Goal: Task Accomplishment & Management: Complete application form

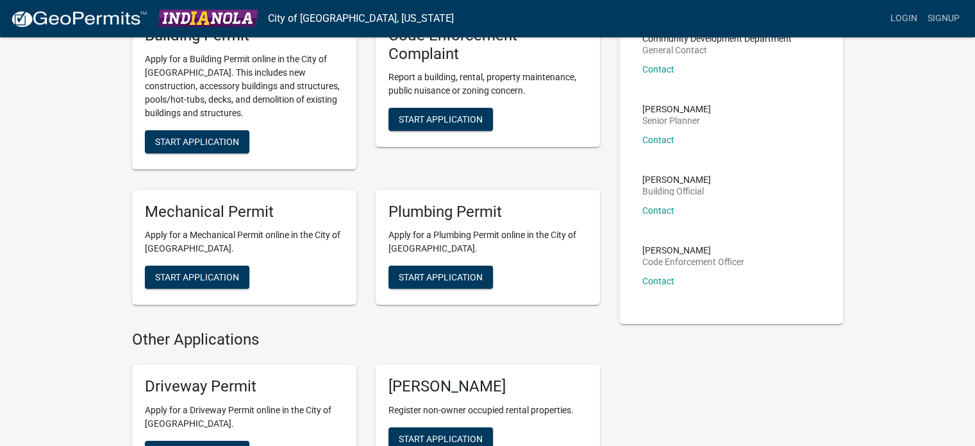
scroll to position [128, 0]
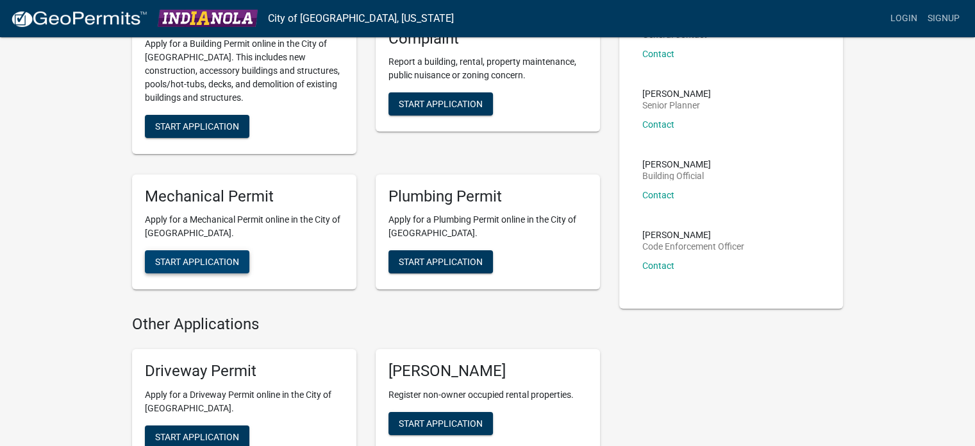
click at [206, 263] on span "Start Application" at bounding box center [197, 261] width 84 height 10
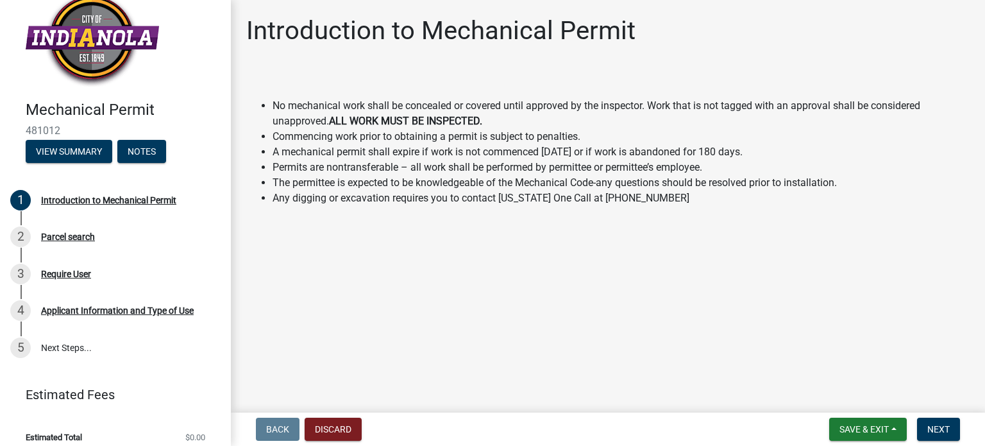
scroll to position [31, 0]
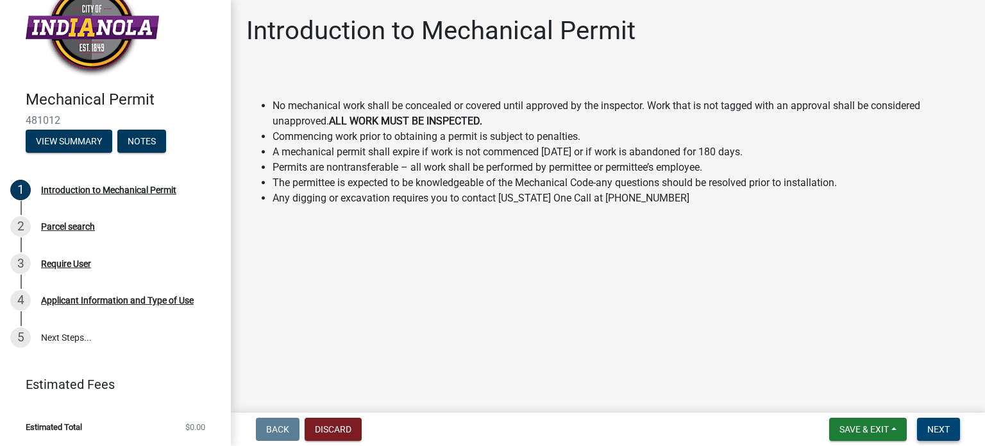
click at [936, 424] on span "Next" at bounding box center [938, 429] width 22 height 10
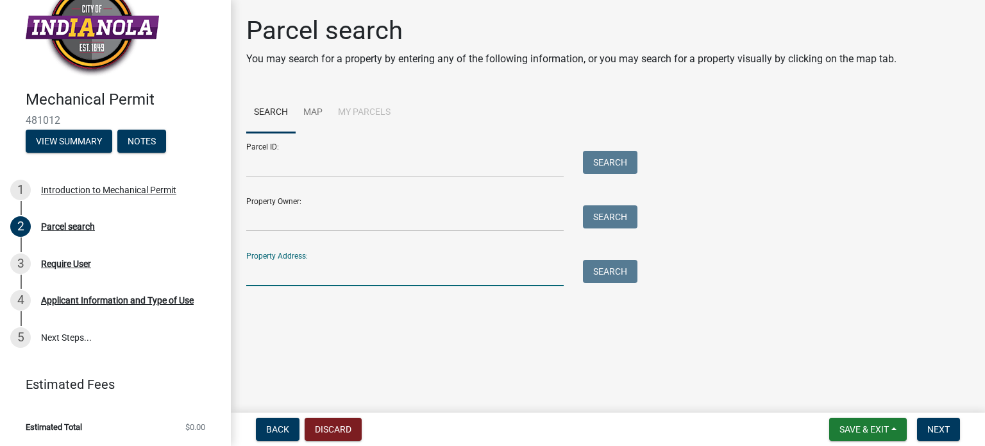
click at [274, 273] on input "Property Address:" at bounding box center [404, 273] width 317 height 26
type input "[STREET_ADDRESS]"
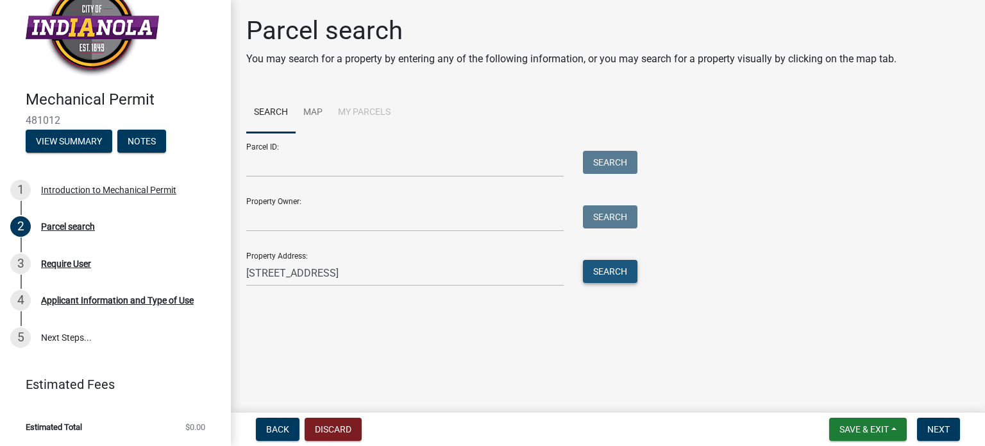
click at [632, 273] on button "Search" at bounding box center [610, 271] width 55 height 23
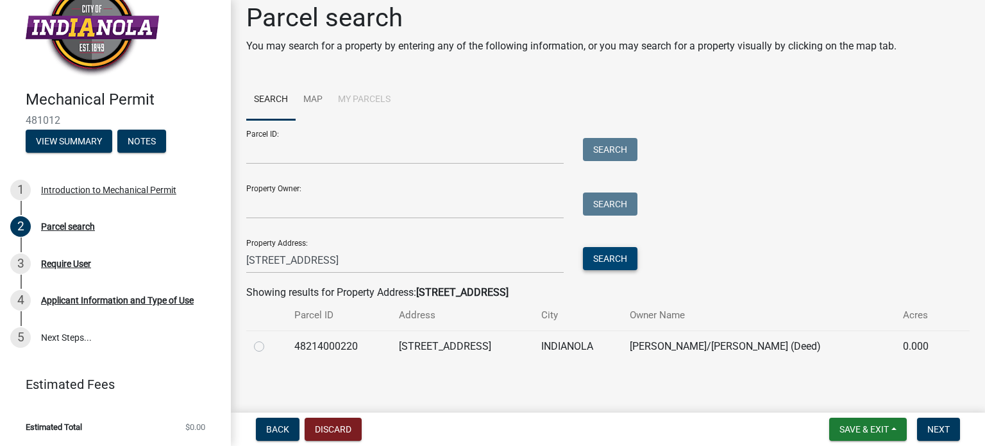
scroll to position [17, 0]
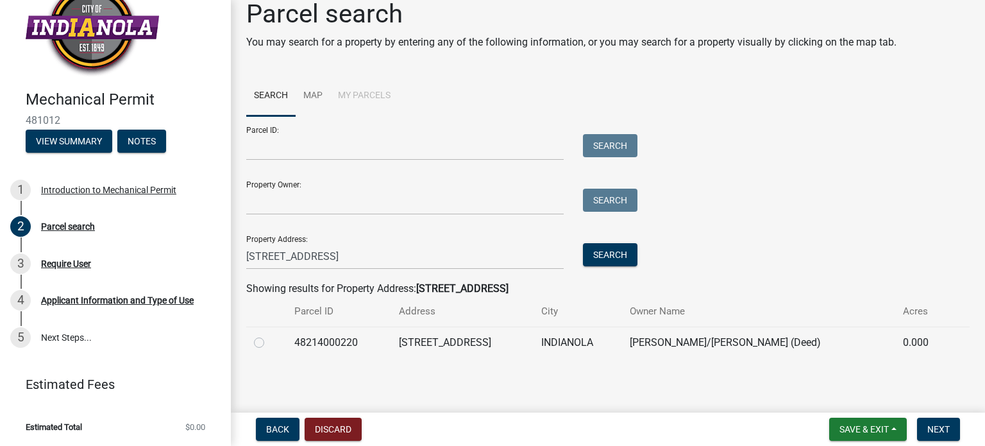
click at [269, 335] on label at bounding box center [269, 335] width 0 height 0
click at [269, 342] on input "radio" at bounding box center [273, 339] width 8 height 8
radio input "true"
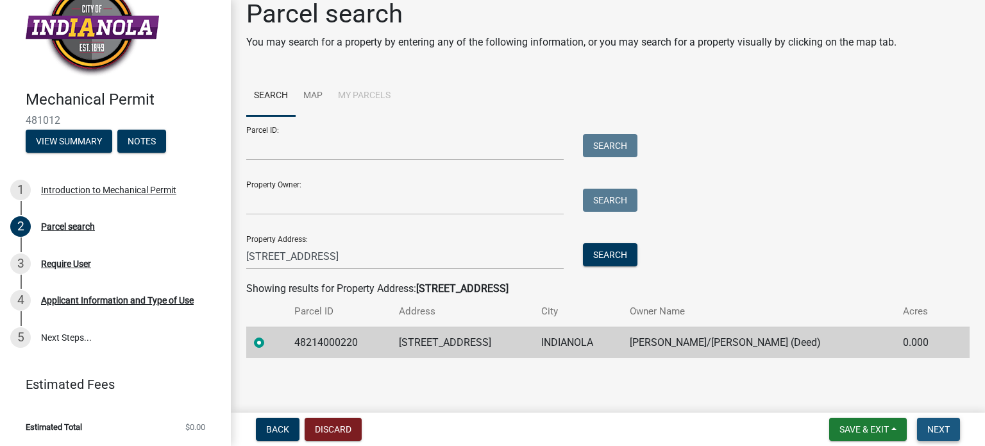
click at [933, 426] on span "Next" at bounding box center [938, 429] width 22 height 10
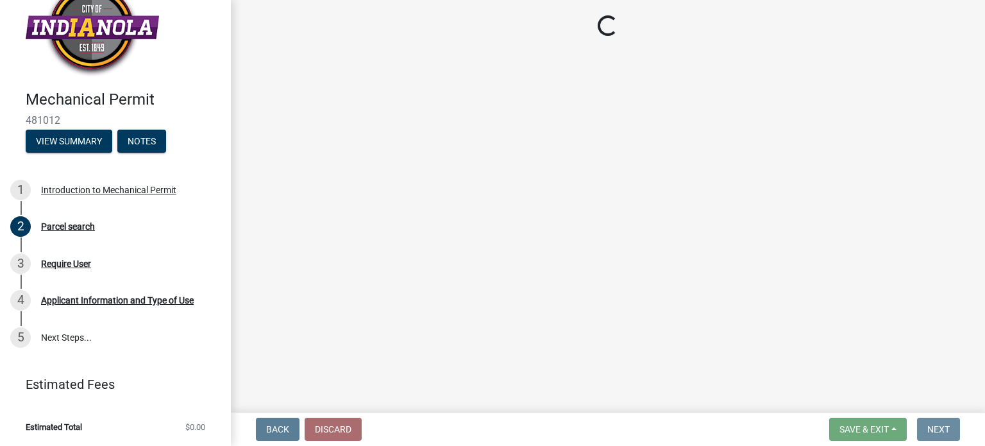
scroll to position [0, 0]
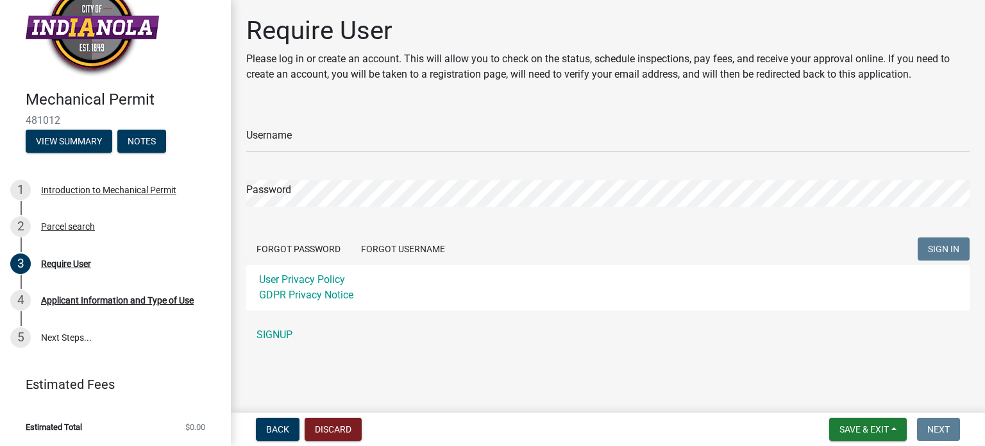
click at [339, 124] on div "Username" at bounding box center [607, 130] width 723 height 44
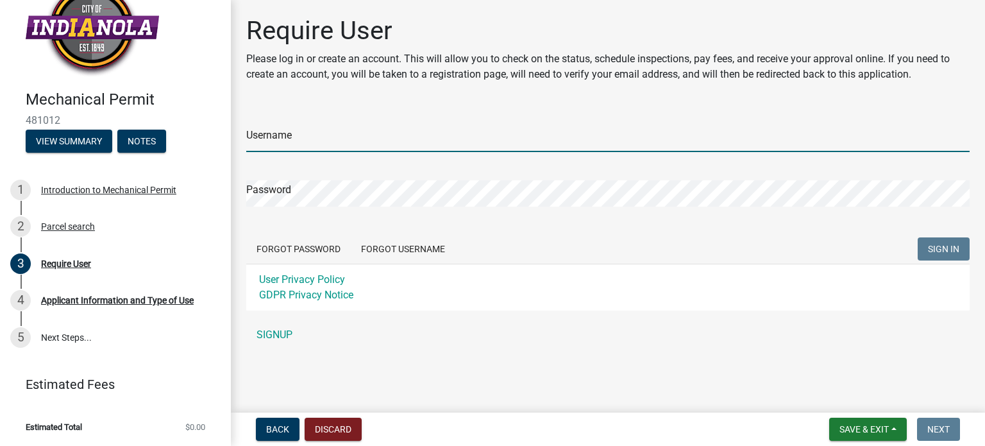
click at [339, 134] on input "Username" at bounding box center [607, 139] width 723 height 26
type input "[PERSON_NAME]"
click at [943, 248] on span "SIGN IN" at bounding box center [943, 249] width 31 height 10
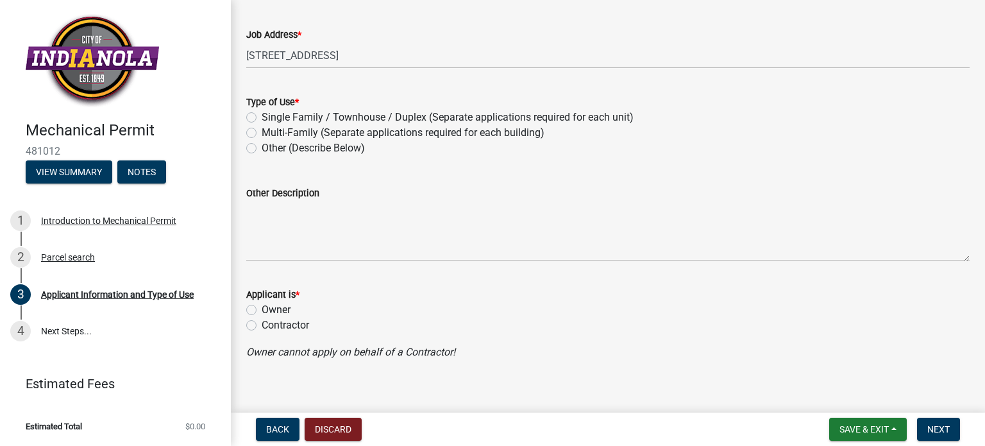
scroll to position [177, 0]
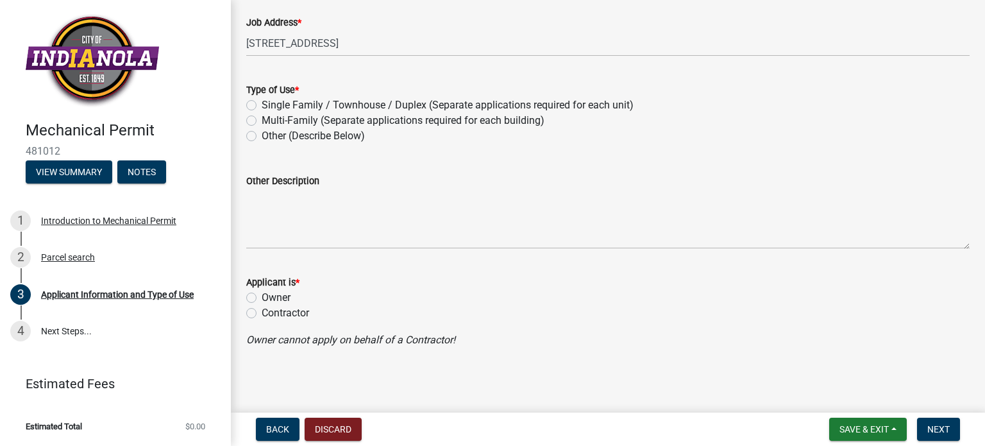
click at [262, 102] on label "Single Family / Townhouse / Duplex (Separate applications required for each uni…" at bounding box center [448, 104] width 372 height 15
click at [262, 102] on input "Single Family / Townhouse / Duplex (Separate applications required for each uni…" at bounding box center [266, 101] width 8 height 8
radio input "true"
click at [262, 310] on label "Contractor" at bounding box center [285, 312] width 47 height 15
click at [262, 310] on input "Contractor" at bounding box center [266, 309] width 8 height 8
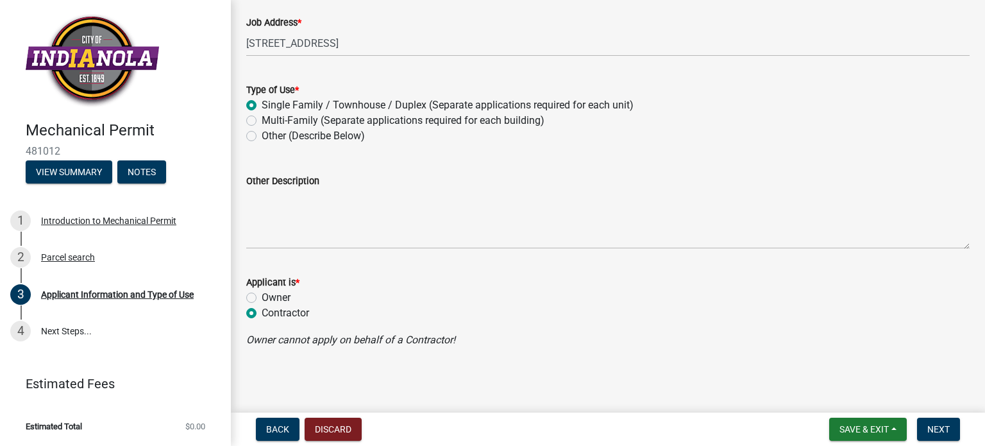
radio input "true"
click at [936, 428] on span "Next" at bounding box center [938, 429] width 22 height 10
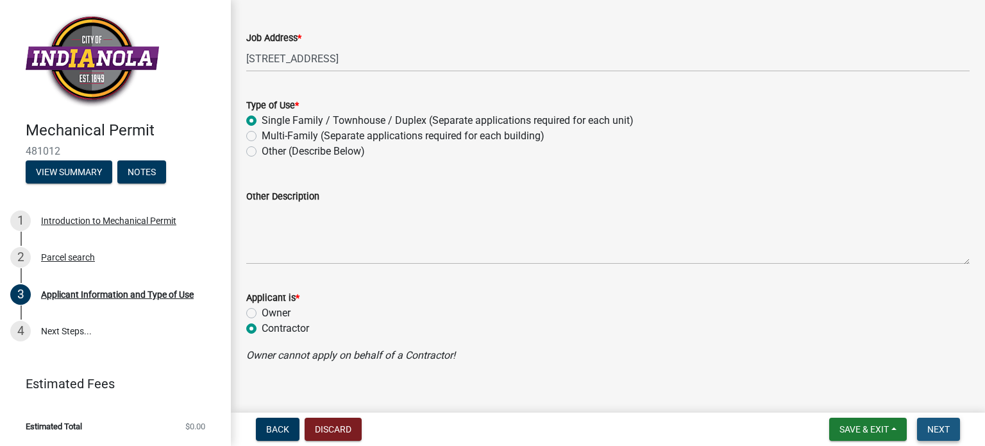
scroll to position [192, 0]
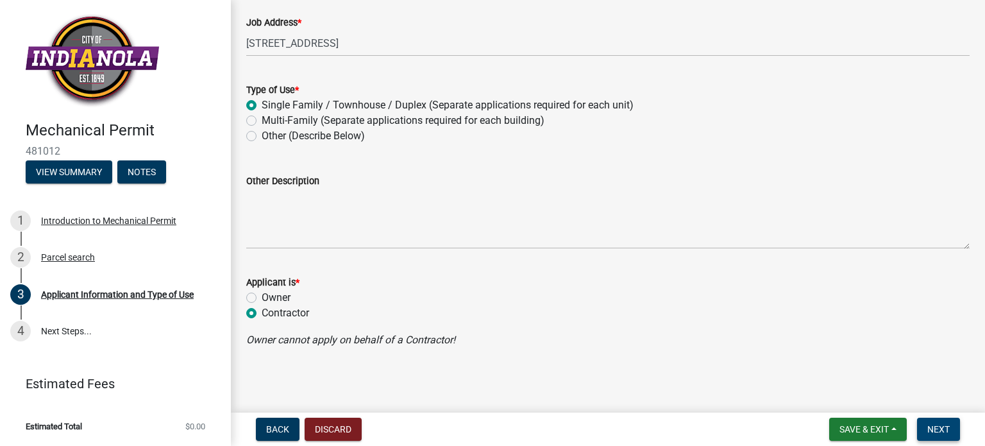
click at [936, 428] on span "Next" at bounding box center [938, 429] width 22 height 10
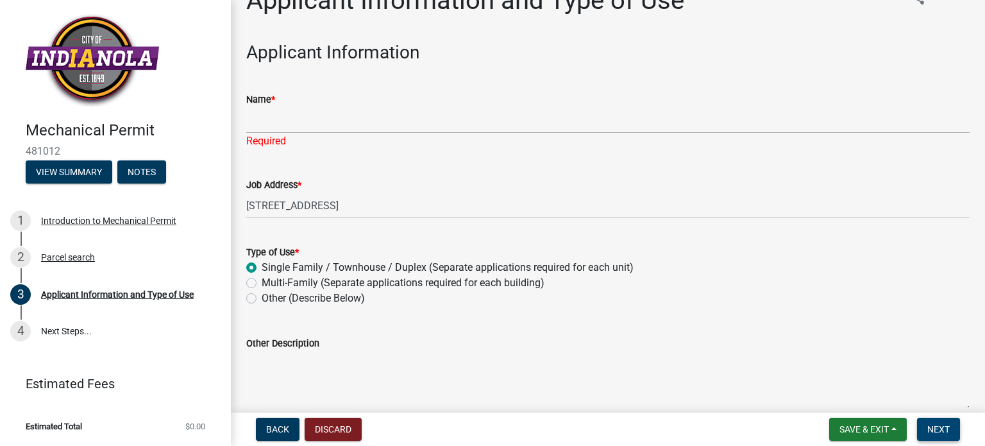
scroll to position [0, 0]
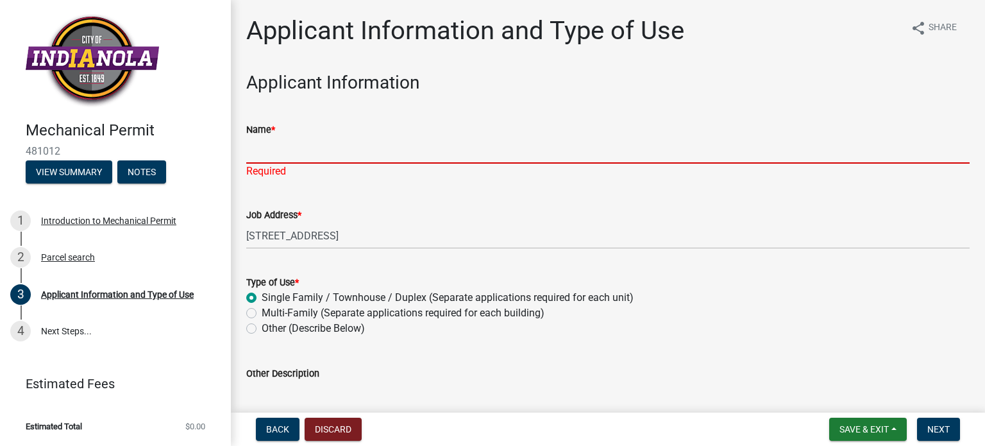
click at [266, 155] on input "Name *" at bounding box center [607, 150] width 723 height 26
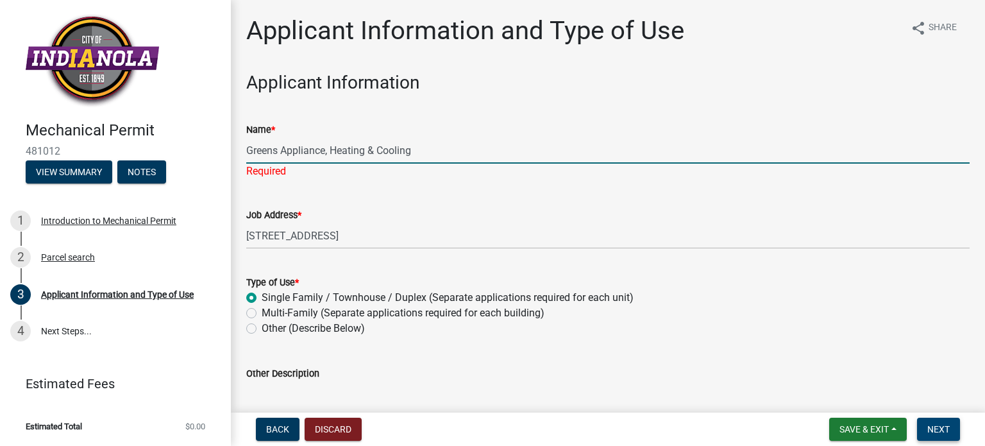
type input "Greens Appliance, Heating & Cooling"
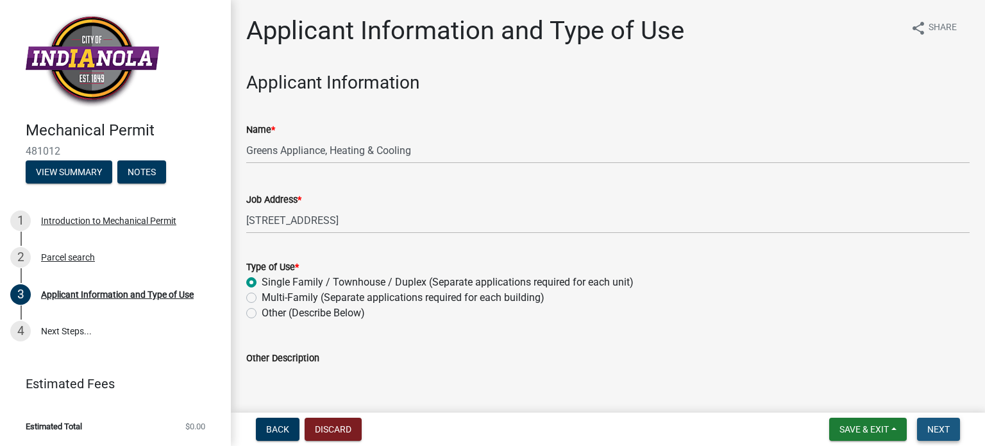
click at [943, 430] on span "Next" at bounding box center [938, 429] width 22 height 10
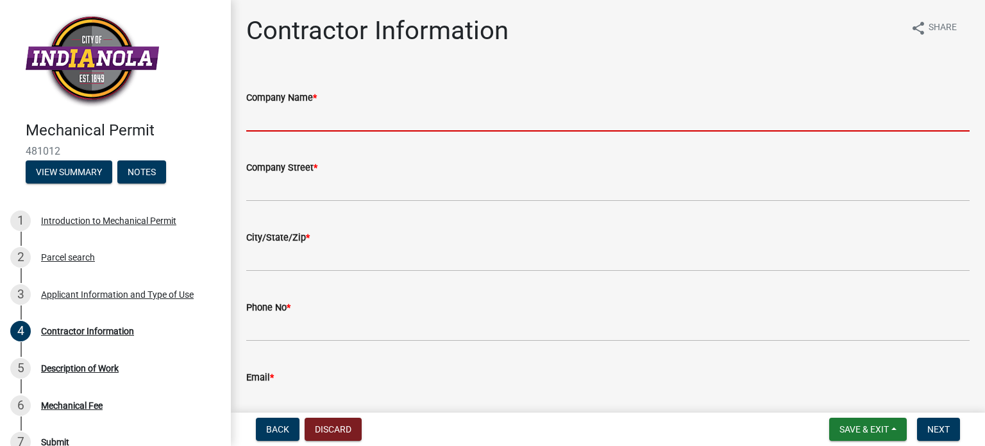
click at [285, 126] on input "Company Name *" at bounding box center [607, 118] width 723 height 26
type input "Greens"
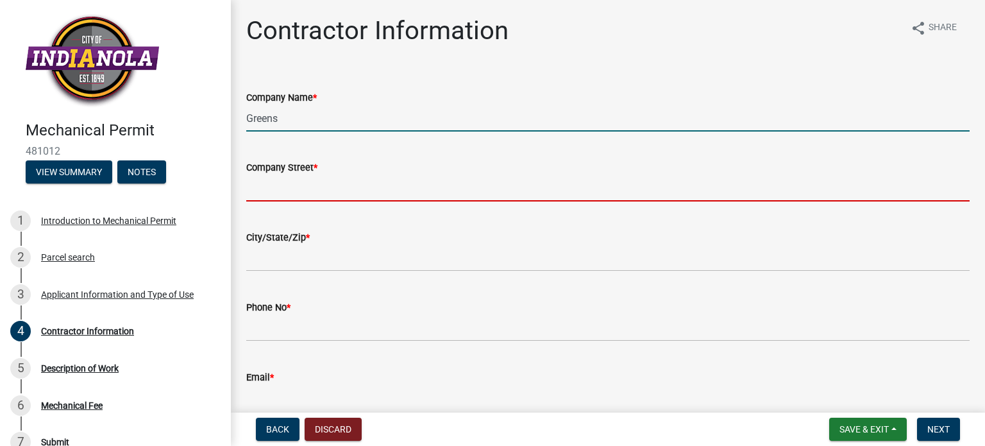
type input "[STREET_ADDRESS]"
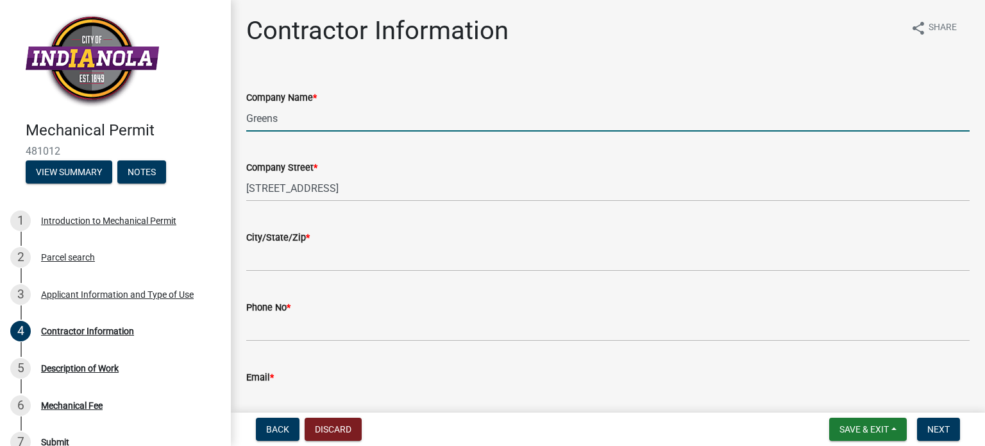
type input "[PERSON_NAME]"
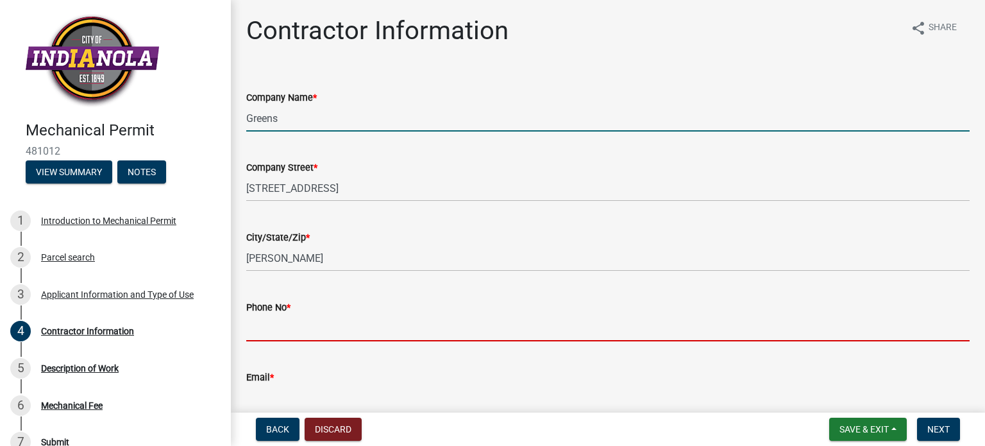
type input "5153230680"
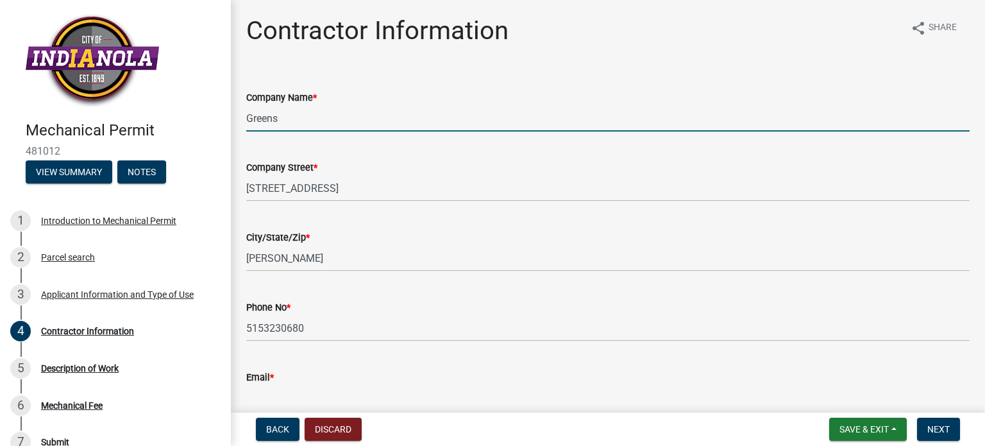
type input "[EMAIL_ADDRESS][DOMAIN_NAME]"
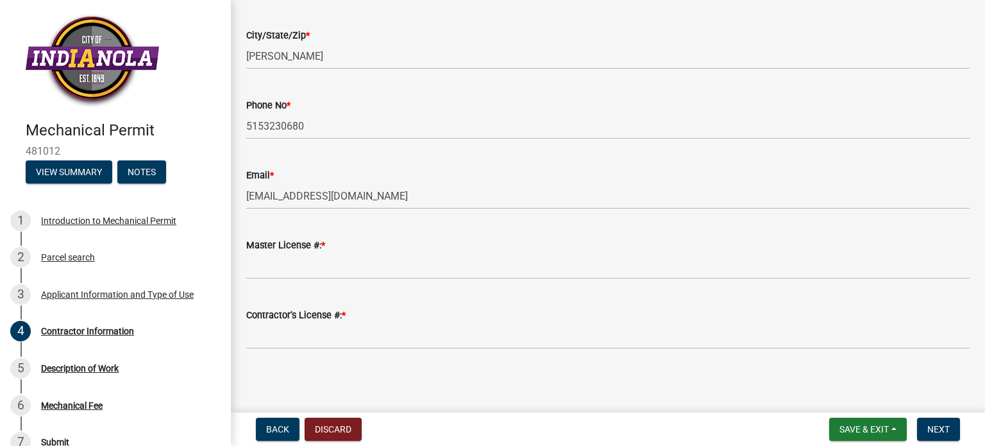
scroll to position [203, 0]
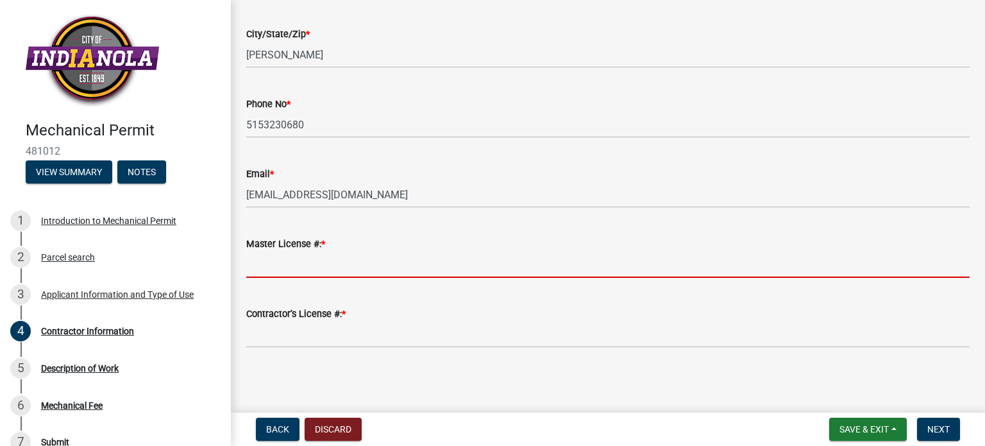
click at [271, 266] on input "Master License #: *" at bounding box center [607, 264] width 723 height 26
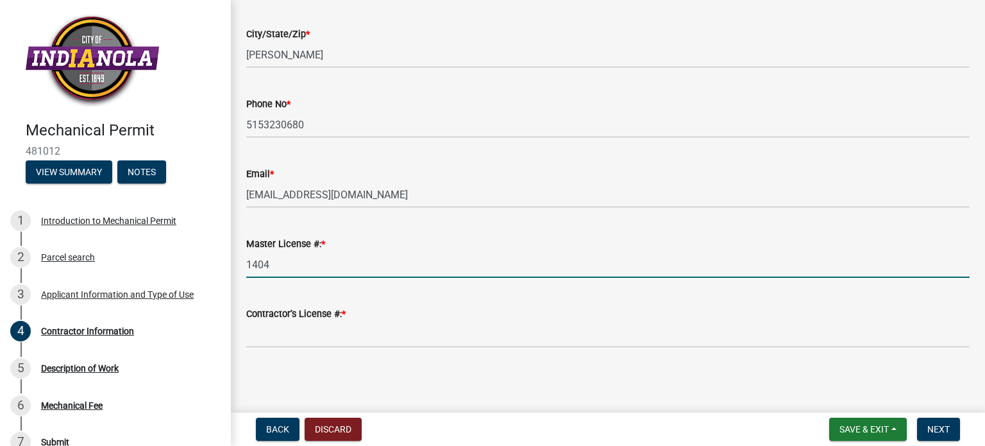
type input "1404"
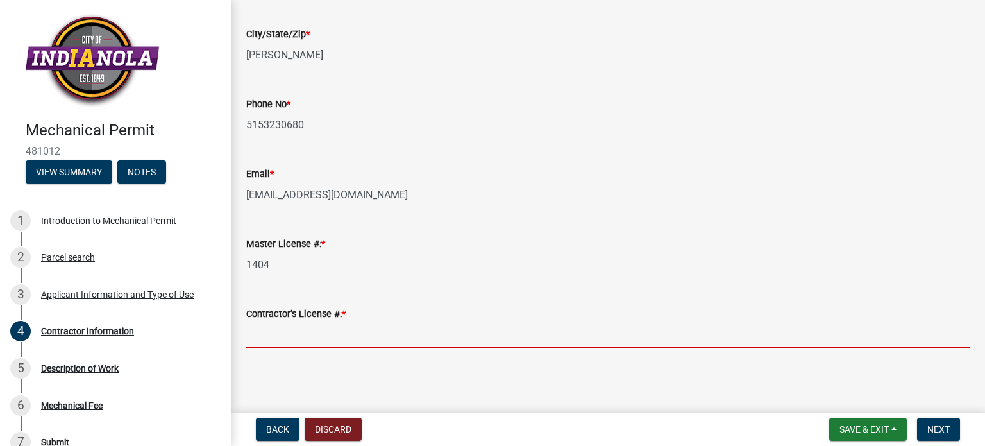
click at [280, 330] on input "Contractor’s License #: *" at bounding box center [607, 334] width 723 height 26
type input "50624-CL"
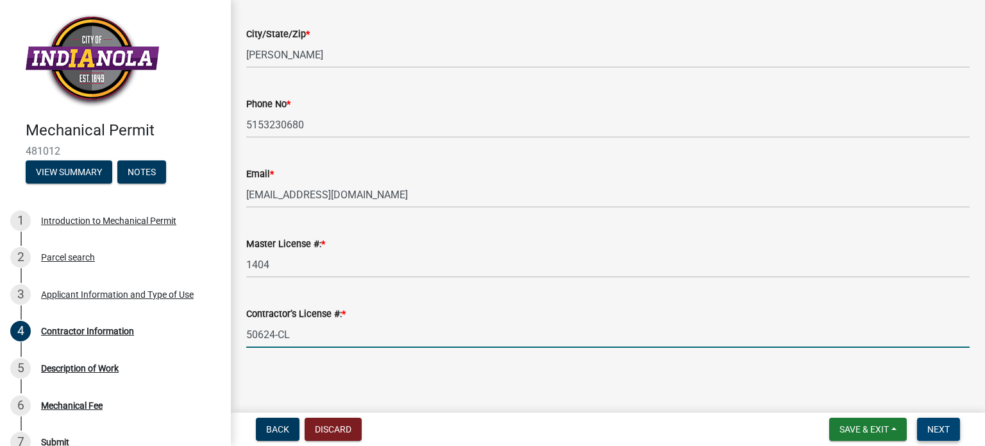
click at [933, 426] on span "Next" at bounding box center [938, 429] width 22 height 10
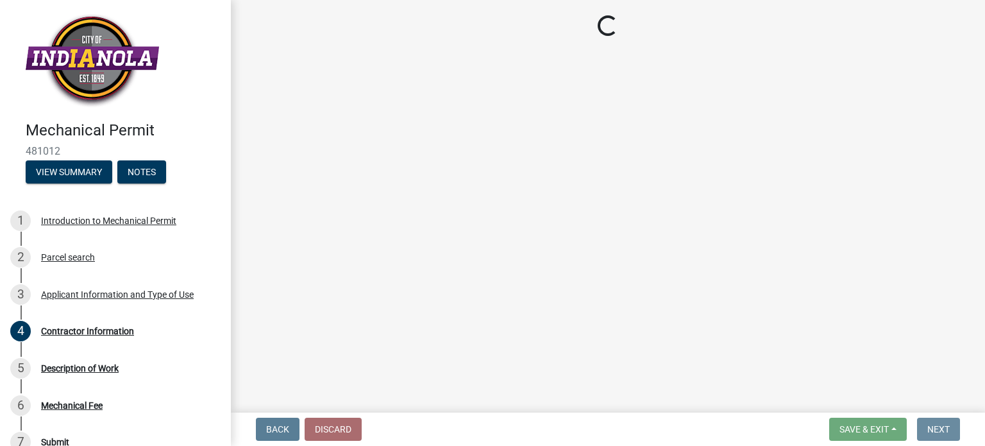
scroll to position [0, 0]
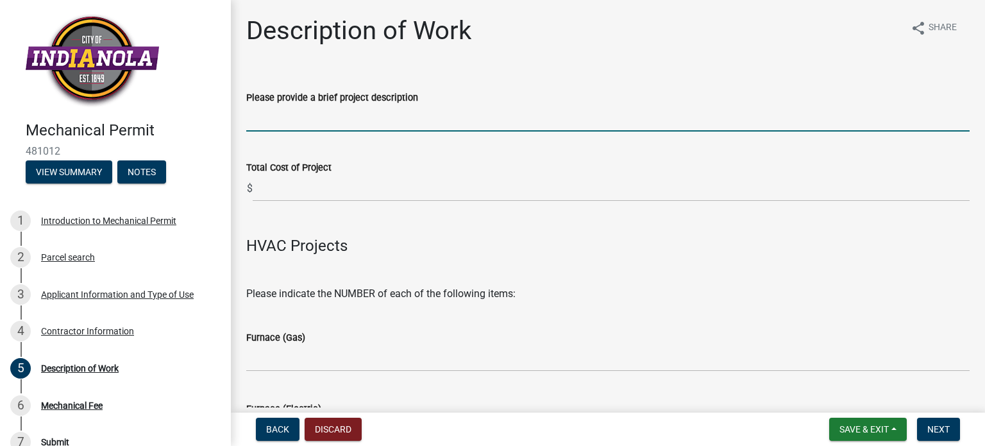
click at [289, 122] on input "Please provide a brief project description" at bounding box center [607, 118] width 723 height 26
type input "replace furnace and ac"
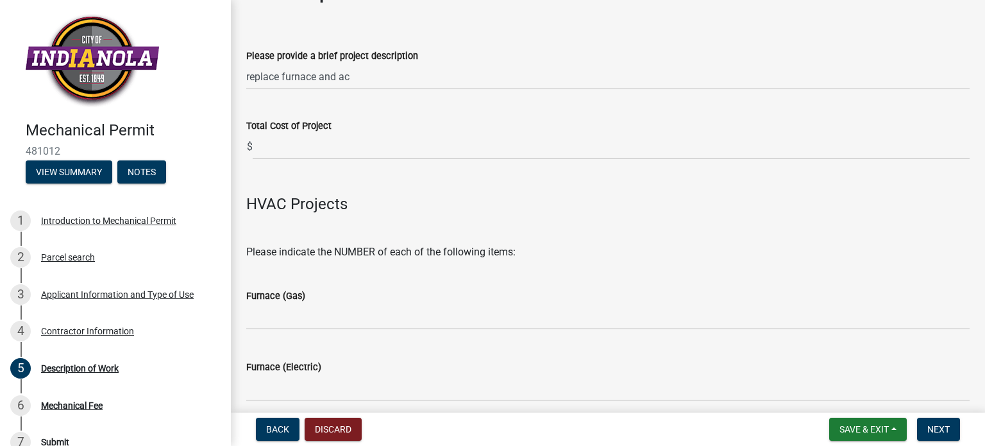
scroll to position [64, 0]
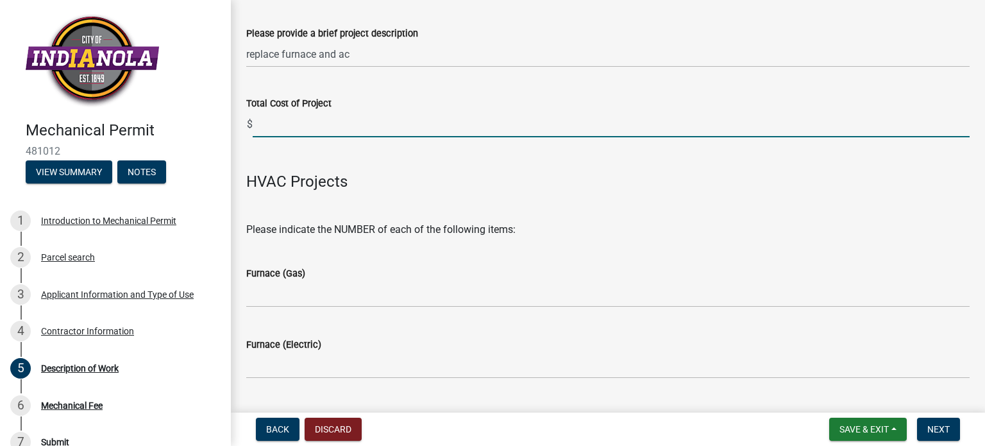
click at [272, 128] on input "text" at bounding box center [611, 124] width 717 height 26
type input "11550"
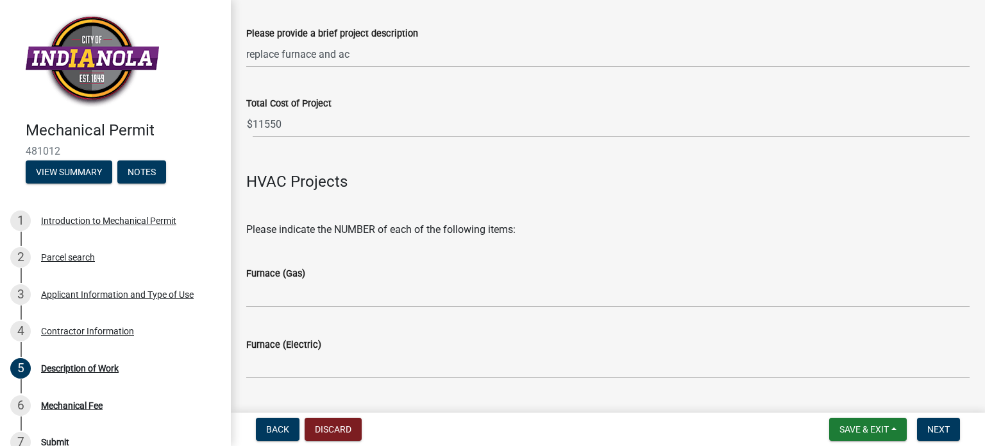
click at [0, 46] on header "Mechanical Permit 481012 View Summary Notes" at bounding box center [115, 98] width 231 height 197
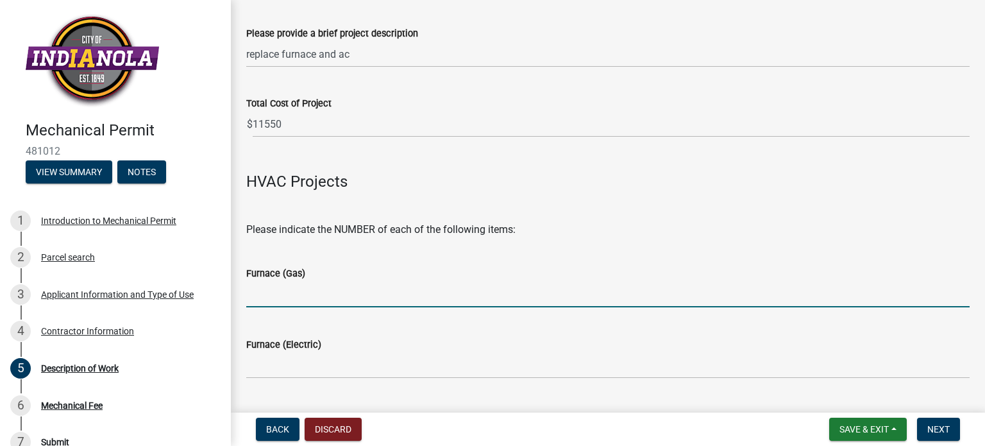
click at [267, 290] on input "text" at bounding box center [607, 294] width 723 height 26
type input "1"
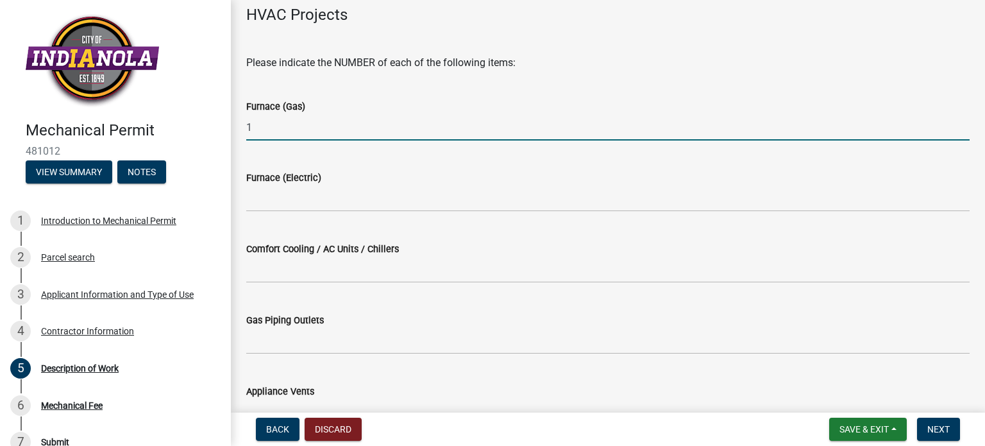
scroll to position [256, 0]
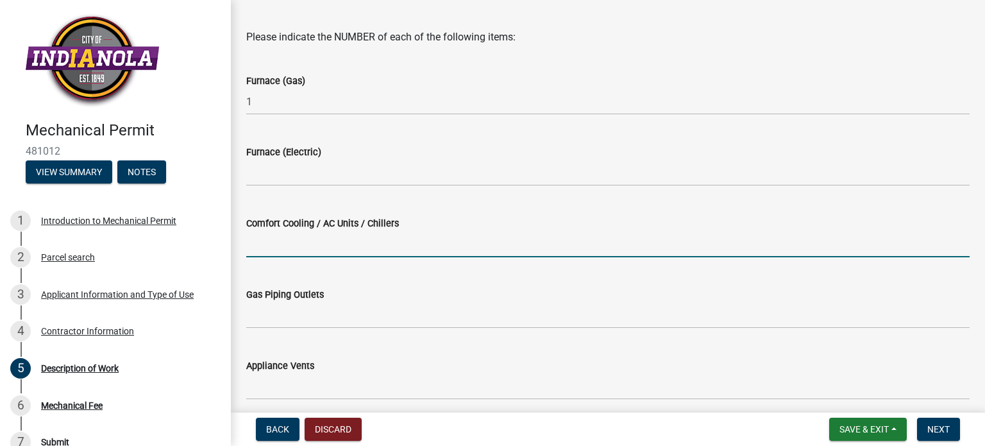
click at [262, 248] on input "text" at bounding box center [607, 244] width 723 height 26
type input "1"
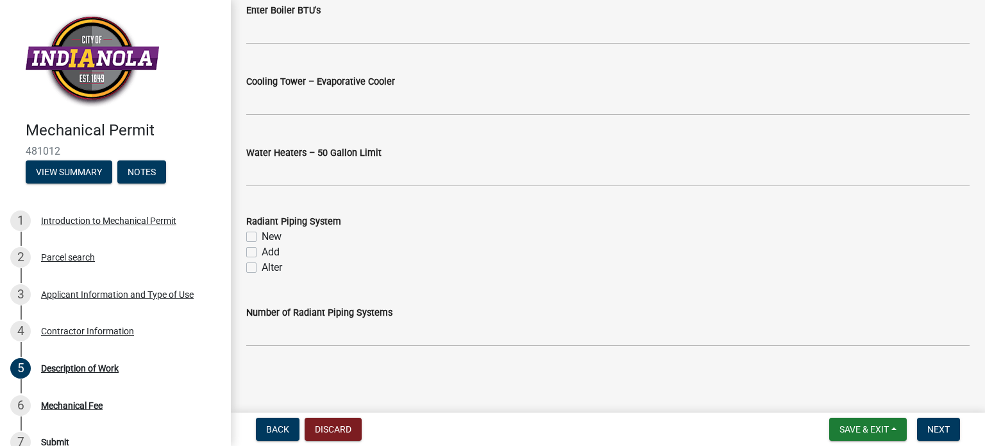
scroll to position [1867, 0]
click at [941, 424] on span "Next" at bounding box center [938, 429] width 22 height 10
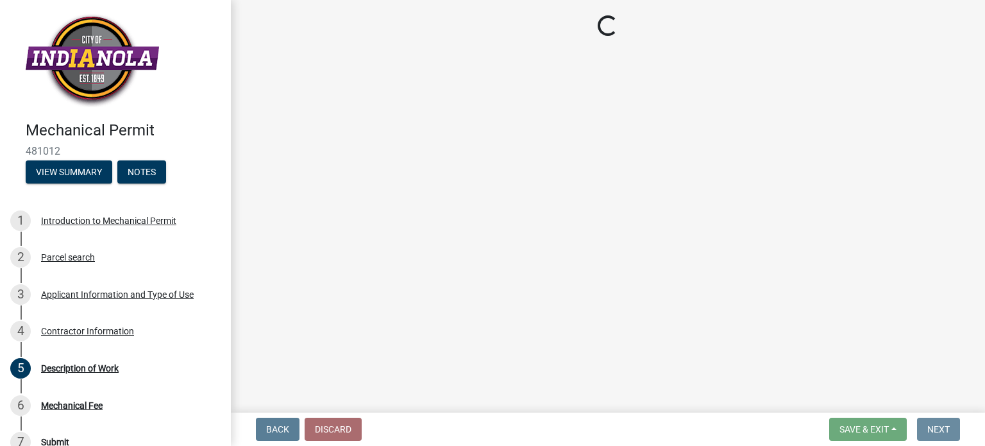
scroll to position [0, 0]
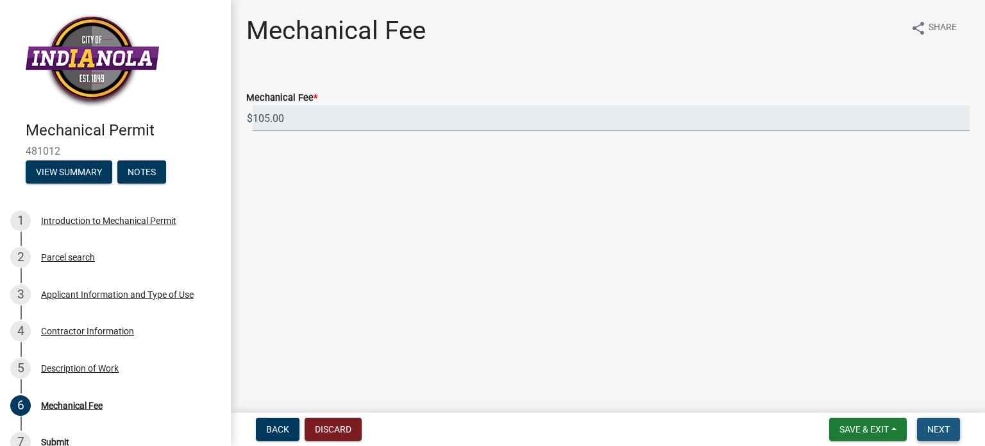
click at [941, 424] on span "Next" at bounding box center [938, 429] width 22 height 10
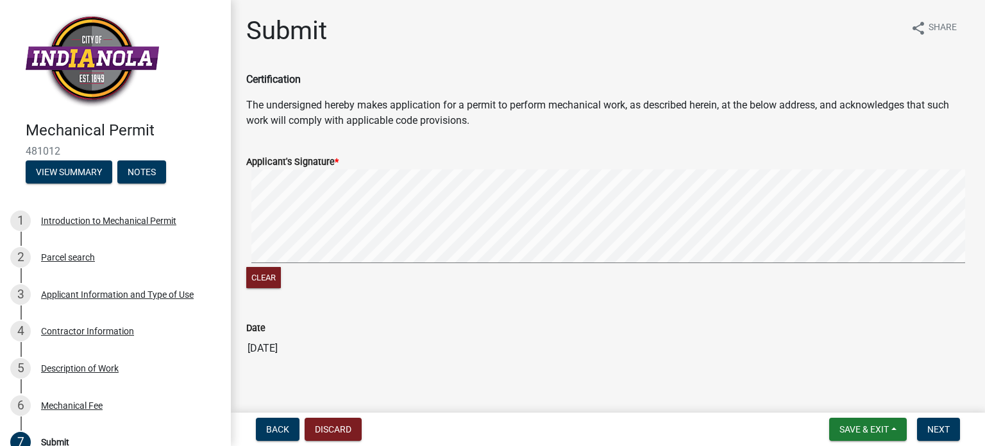
click at [425, 289] on div "Clear" at bounding box center [607, 229] width 723 height 121
click at [408, 263] on signature-pad at bounding box center [607, 217] width 723 height 97
click at [715, 307] on wm-data-entity-input-list "Certification The undersigned hereby makes application for a permit to perform …" at bounding box center [607, 221] width 723 height 299
click at [928, 426] on span "Next" at bounding box center [938, 429] width 22 height 10
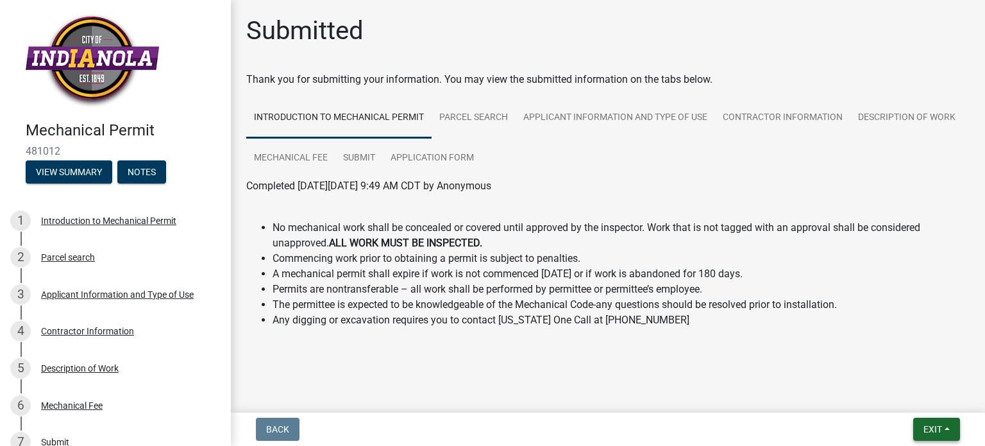
click at [933, 424] on span "Exit" at bounding box center [932, 429] width 19 height 10
click at [890, 402] on button "Save & Exit" at bounding box center [909, 395] width 103 height 31
